Goal: Check status

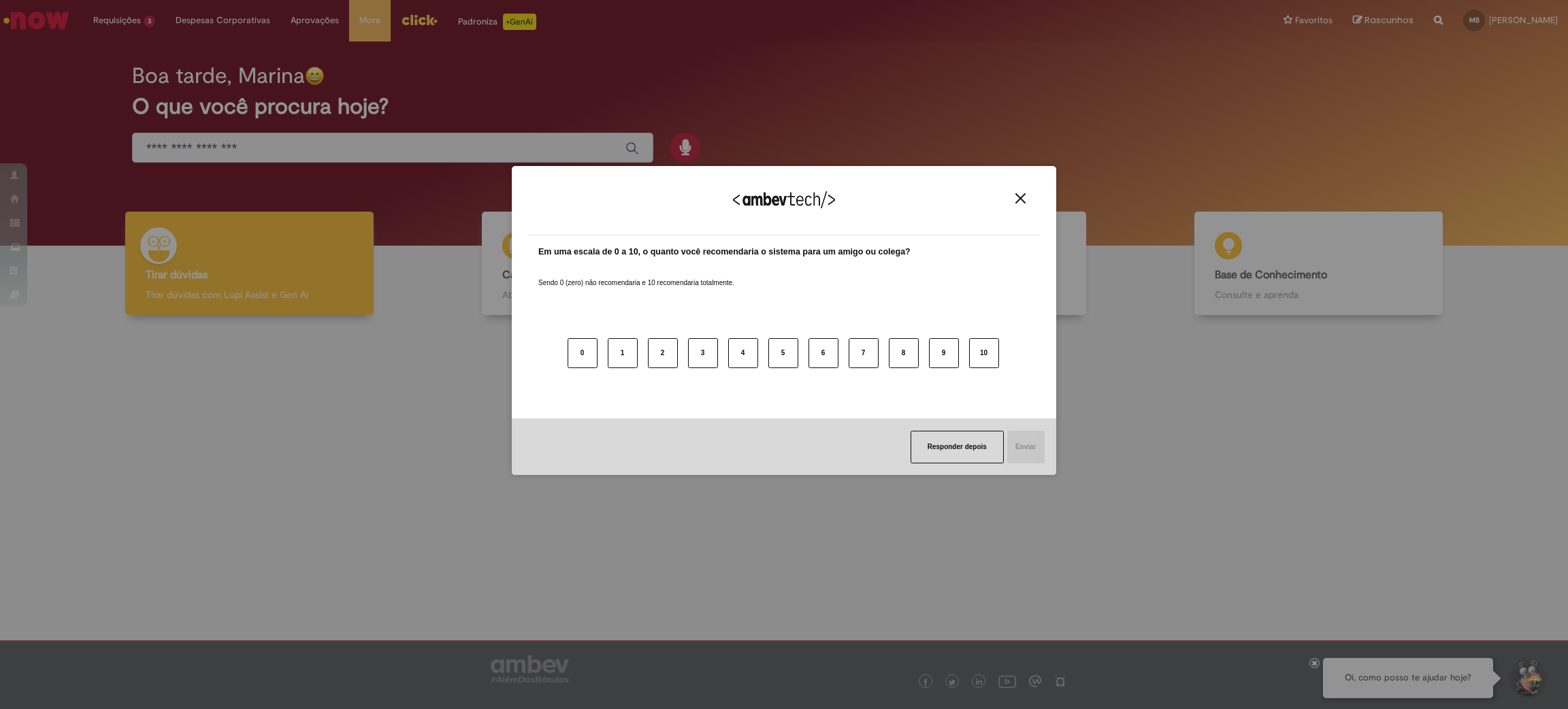
click at [1020, 195] on img "Close" at bounding box center [1019, 197] width 10 height 10
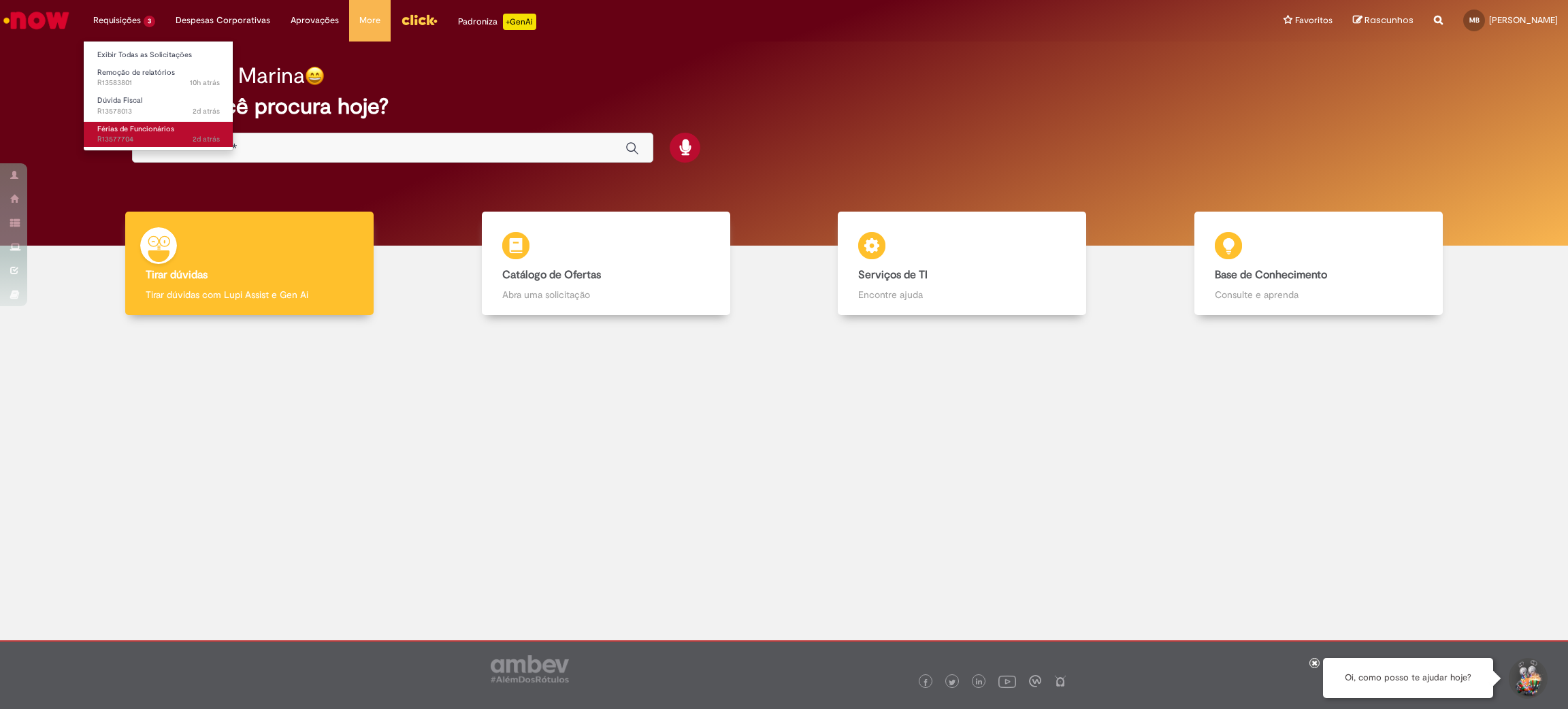
click at [168, 130] on span "Férias de Funcionários" at bounding box center [135, 129] width 77 height 10
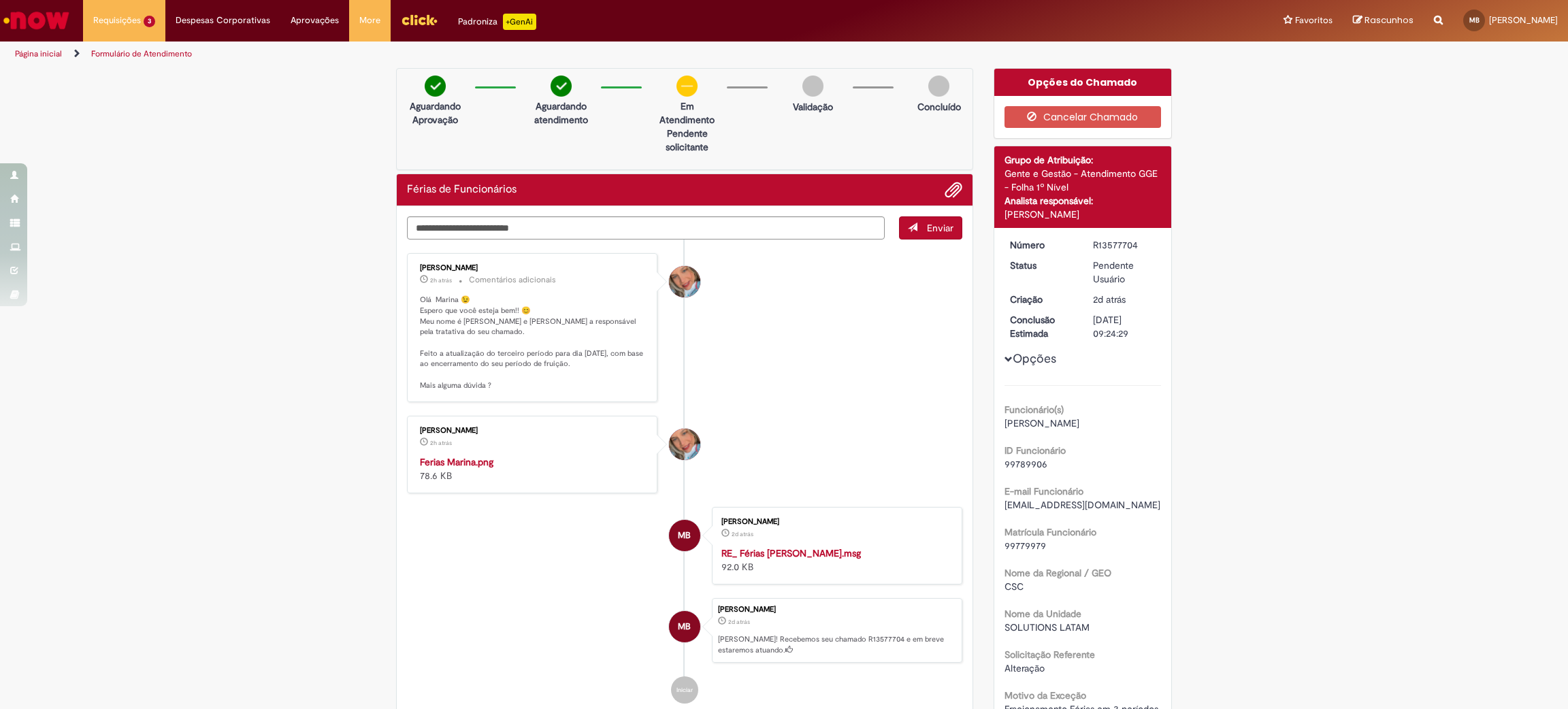
click at [516, 455] on img "Histórico de tíquete" at bounding box center [533, 455] width 226 height 0
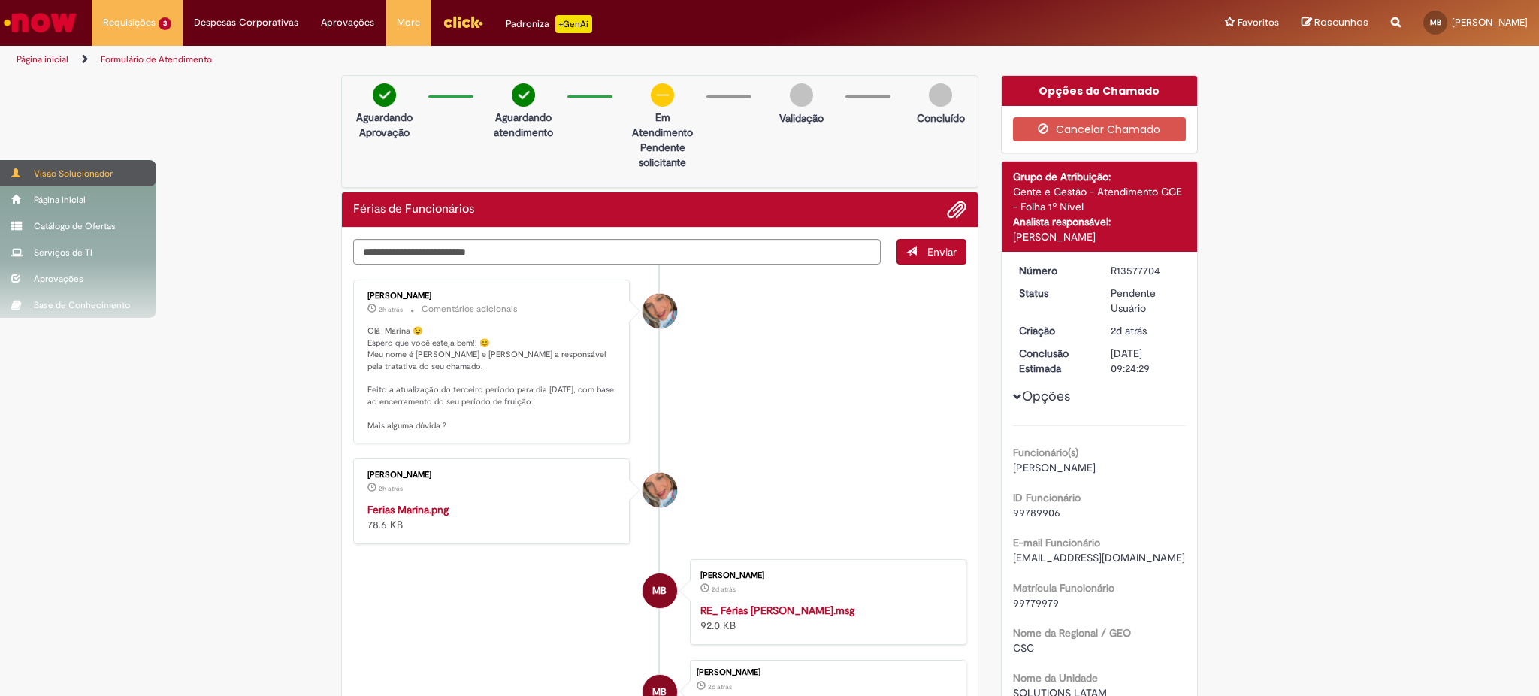
click at [56, 177] on div "Visão Solucionador" at bounding box center [78, 173] width 156 height 26
